Goal: Transaction & Acquisition: Obtain resource

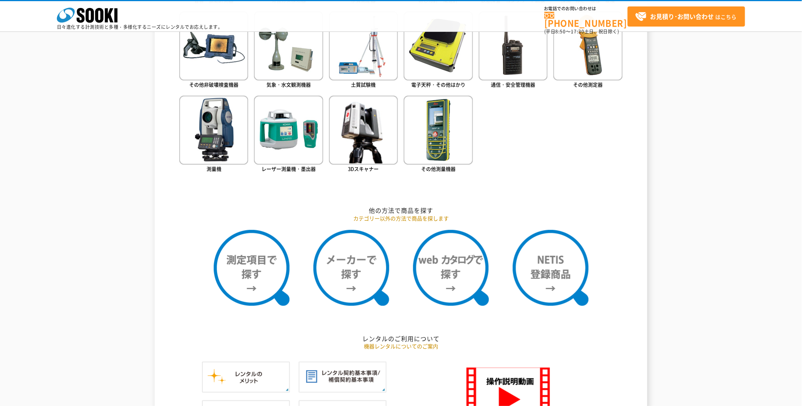
scroll to position [589, 0]
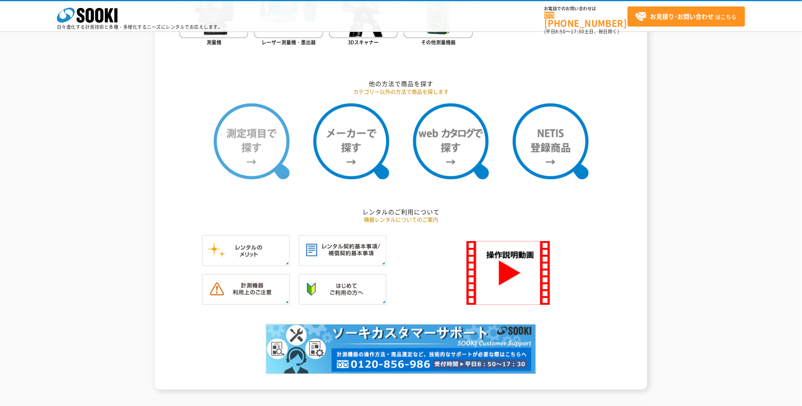
click at [250, 160] on img at bounding box center [252, 141] width 76 height 76
click at [249, 153] on img at bounding box center [252, 141] width 76 height 76
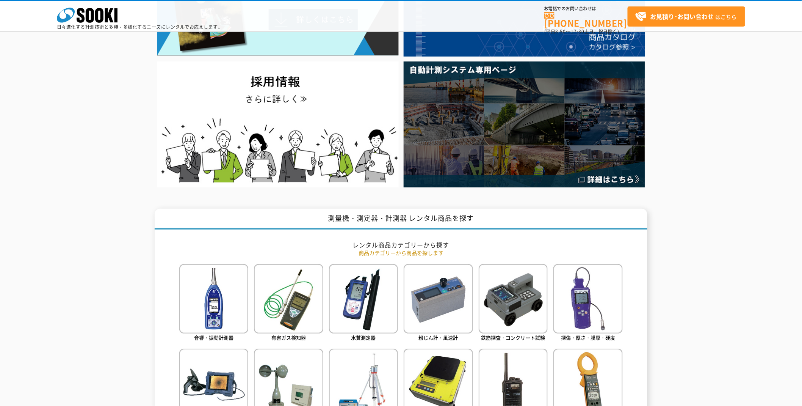
scroll to position [0, 0]
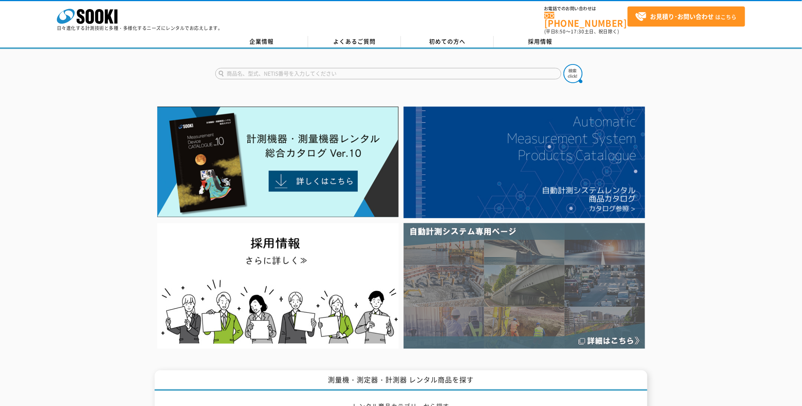
click at [514, 277] on img at bounding box center [524, 285] width 241 height 125
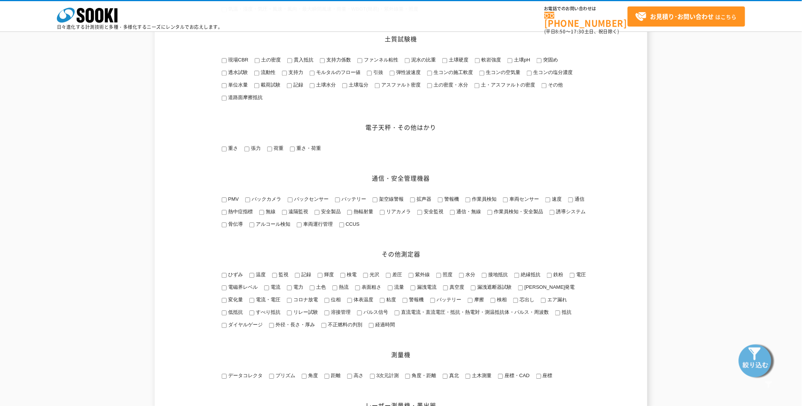
scroll to position [800, 0]
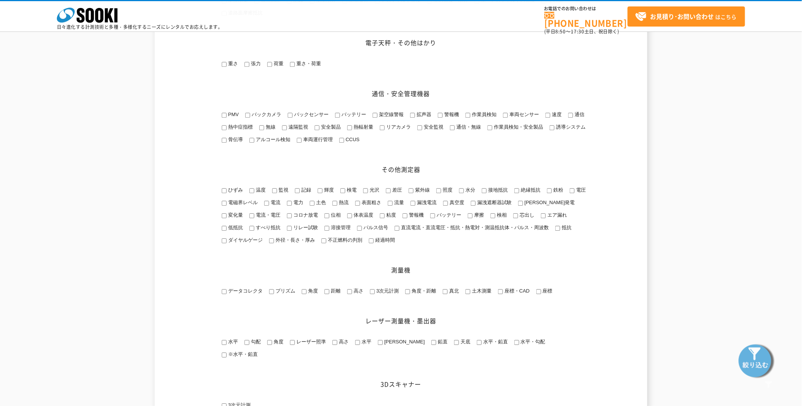
click at [373, 294] on input "3次元計測" at bounding box center [372, 291] width 5 height 5
checkbox input "true"
click at [408, 294] on input "角度・距離" at bounding box center [407, 291] width 5 height 5
checkbox input "true"
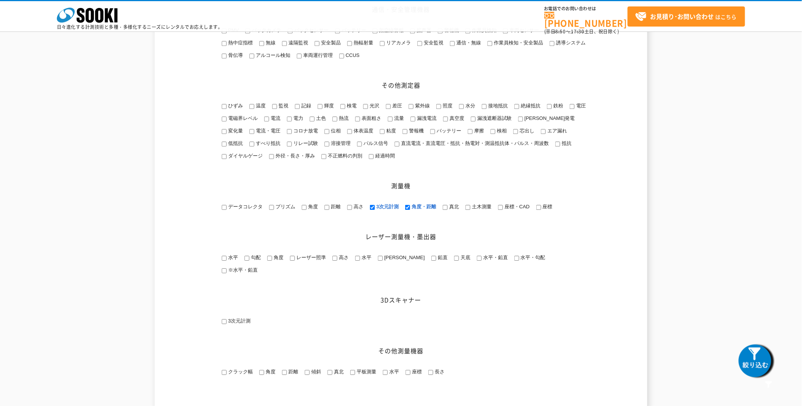
click at [539, 210] on input "座標" at bounding box center [538, 207] width 5 height 5
checkbox input "true"
click at [502, 210] on input "座標・CAD" at bounding box center [500, 207] width 5 height 5
checkbox input "true"
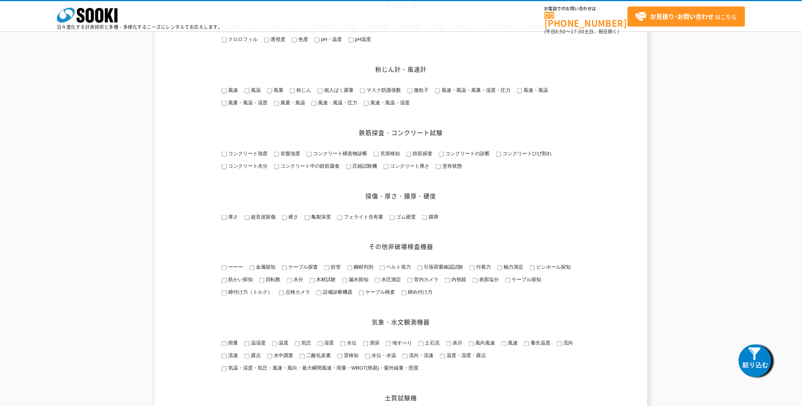
scroll to position [230, 0]
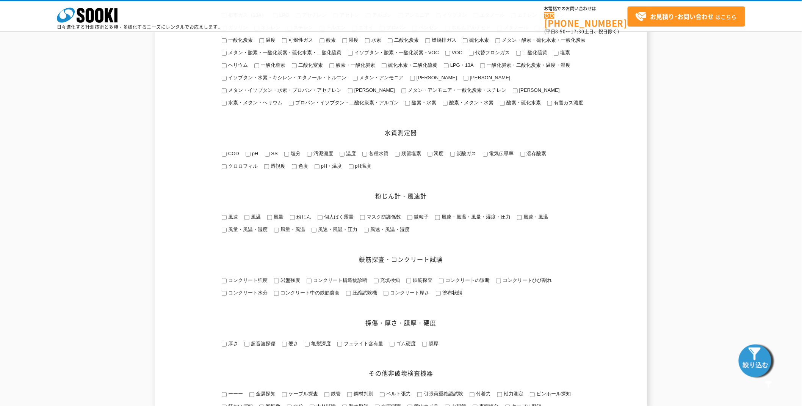
click at [757, 359] on img at bounding box center [757, 360] width 38 height 38
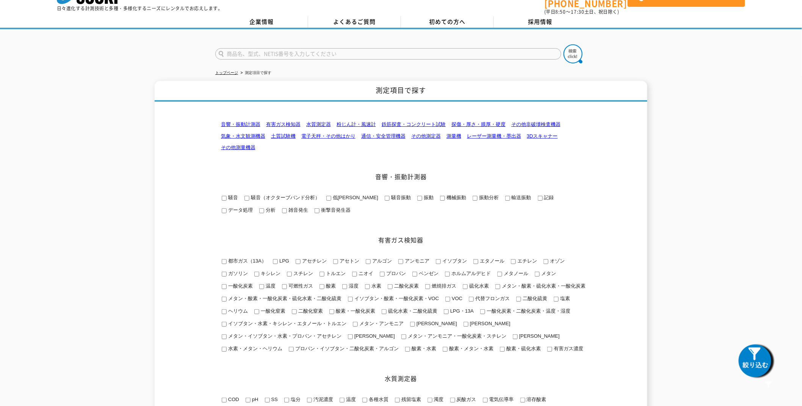
drag, startPoint x: 336, startPoint y: 164, endPoint x: 331, endPoint y: 164, distance: 5.3
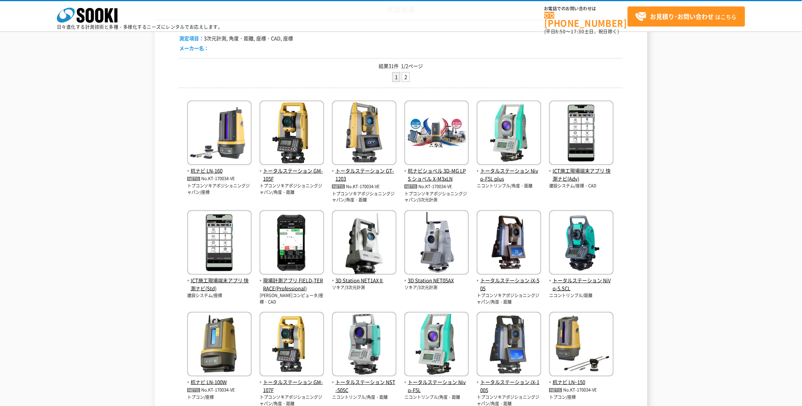
scroll to position [237, 0]
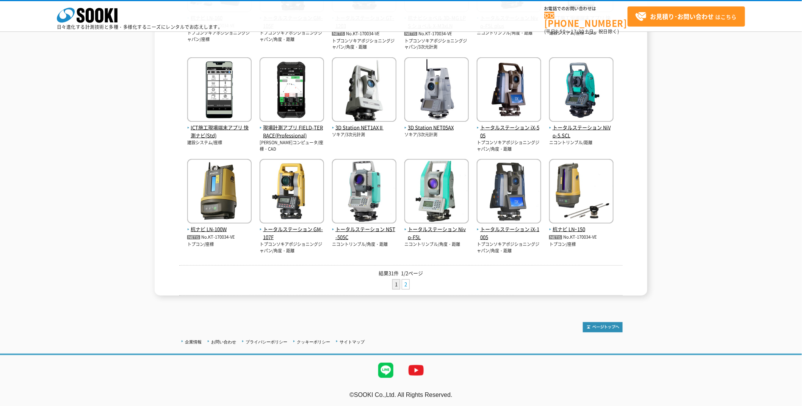
click at [406, 282] on link "2" at bounding box center [405, 283] width 7 height 9
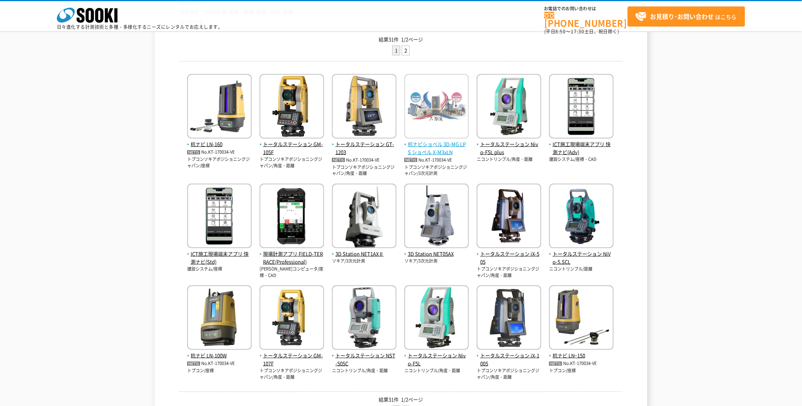
scroll to position [0, 0]
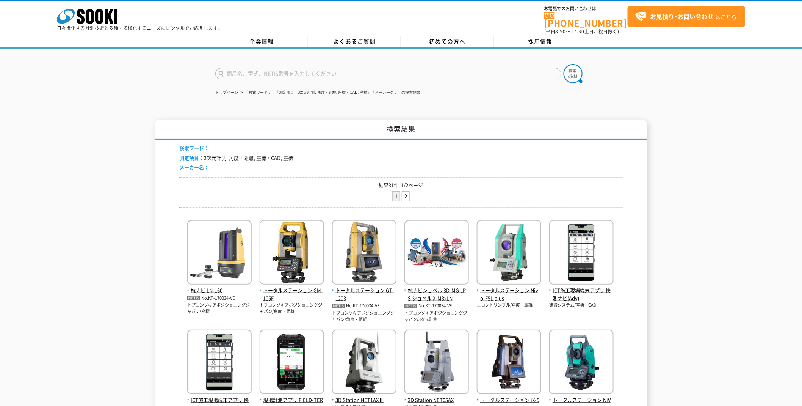
click at [514, 68] on input "text" at bounding box center [388, 73] width 346 height 11
type input "商品名、型式、NETIS番号を入力してください"
click at [271, 38] on link "企業情報" at bounding box center [261, 41] width 93 height 11
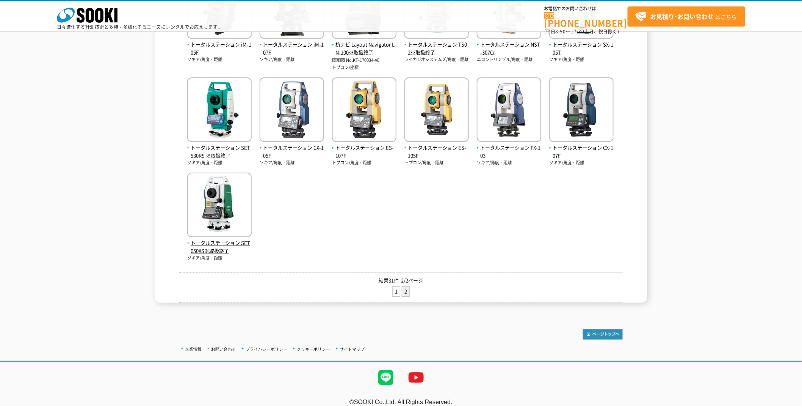
scroll to position [218, 0]
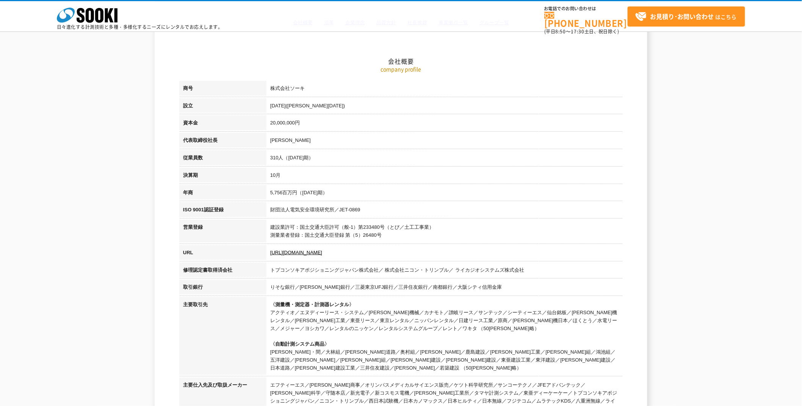
scroll to position [42, 0]
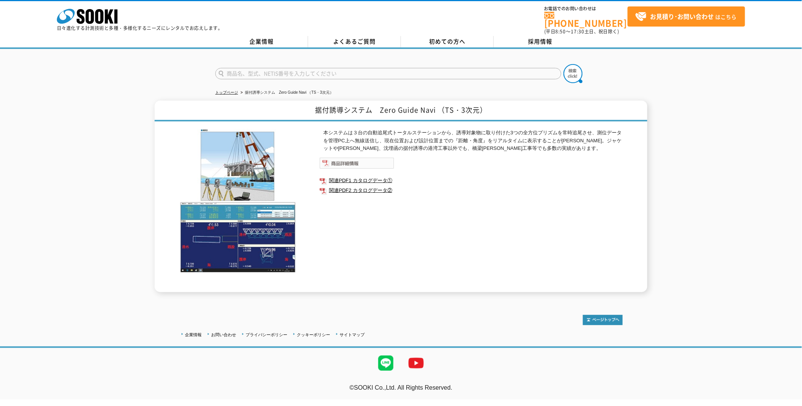
click at [353, 160] on img at bounding box center [357, 162] width 75 height 11
click at [346, 176] on link "関連PDF1 カタログデータ①" at bounding box center [471, 181] width 303 height 10
click at [335, 185] on link "関連PDF2 カタログデータ②" at bounding box center [471, 190] width 303 height 10
